Goal: Transaction & Acquisition: Download file/media

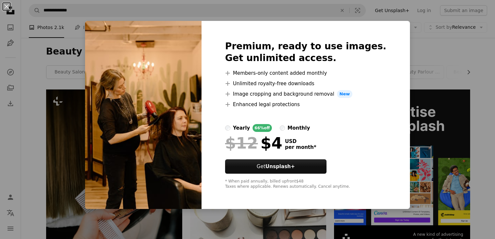
scroll to position [384, 0]
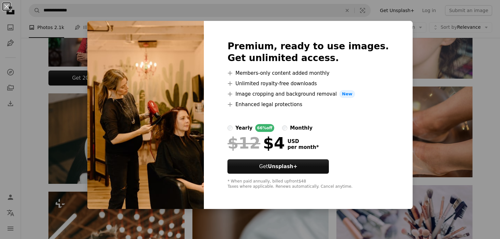
click at [69, 144] on div "An X shape Premium, ready to use images. Get unlimited access. A plus sign Memb…" at bounding box center [250, 119] width 500 height 239
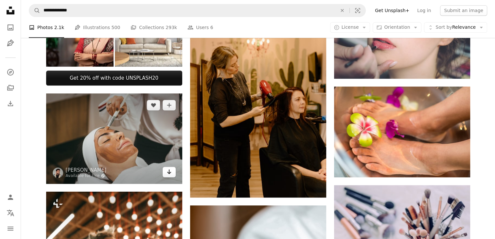
click at [168, 173] on icon "Arrow pointing down" at bounding box center [168, 172] width 5 height 8
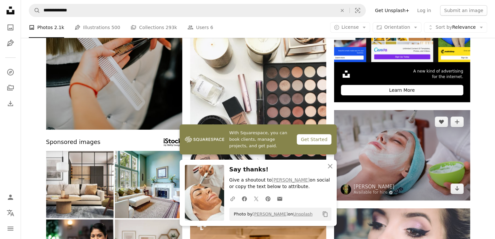
scroll to position [162, 0]
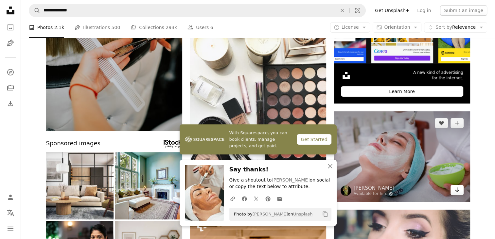
click at [458, 193] on icon "Arrow pointing down" at bounding box center [456, 190] width 5 height 8
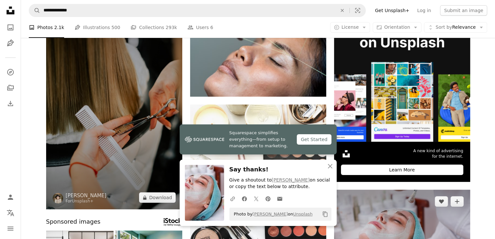
scroll to position [82, 0]
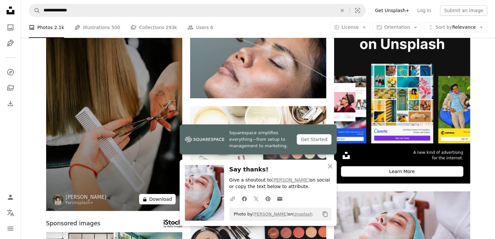
click at [149, 200] on button "A lock Download" at bounding box center [157, 199] width 37 height 10
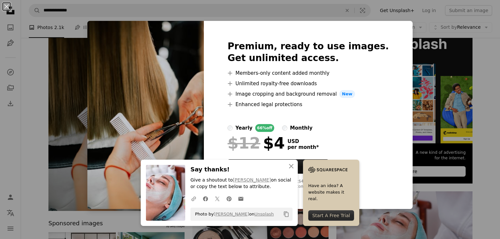
click at [486, 132] on div "An X shape Premium, ready to use images. Get unlimited access. A plus sign Memb…" at bounding box center [250, 119] width 500 height 239
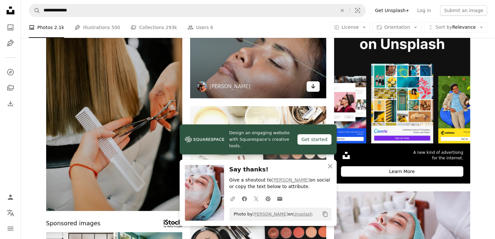
click at [311, 86] on icon "Arrow pointing down" at bounding box center [312, 86] width 5 height 8
